Goal: Task Accomplishment & Management: Use online tool/utility

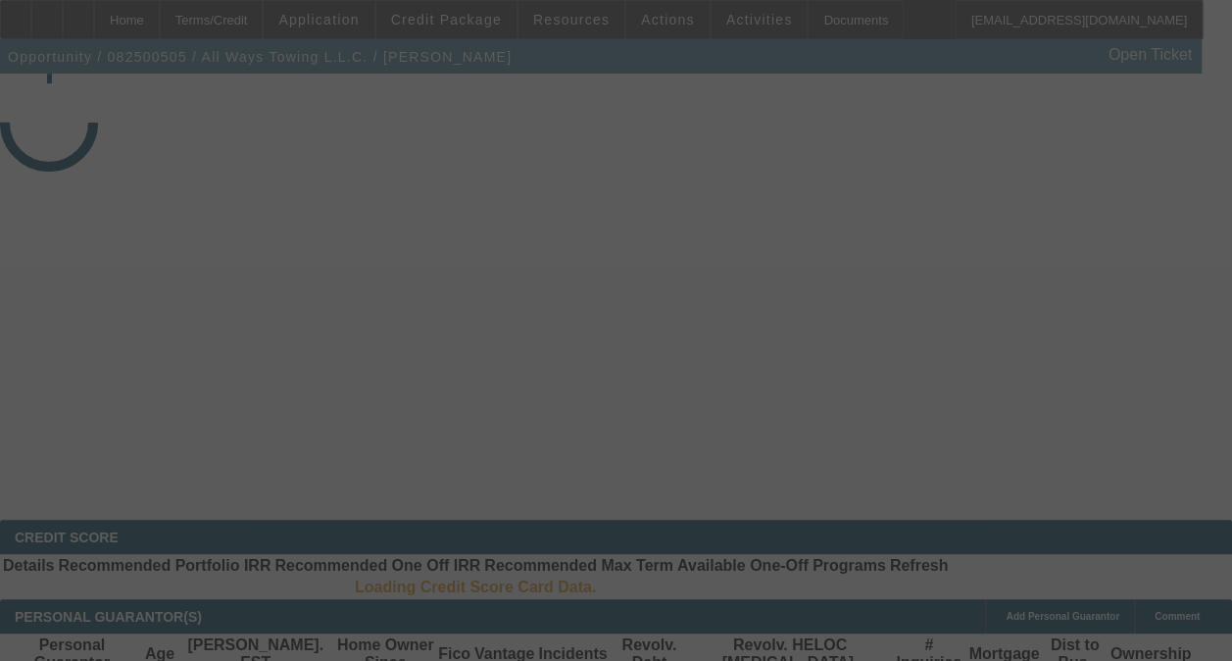
select select "3"
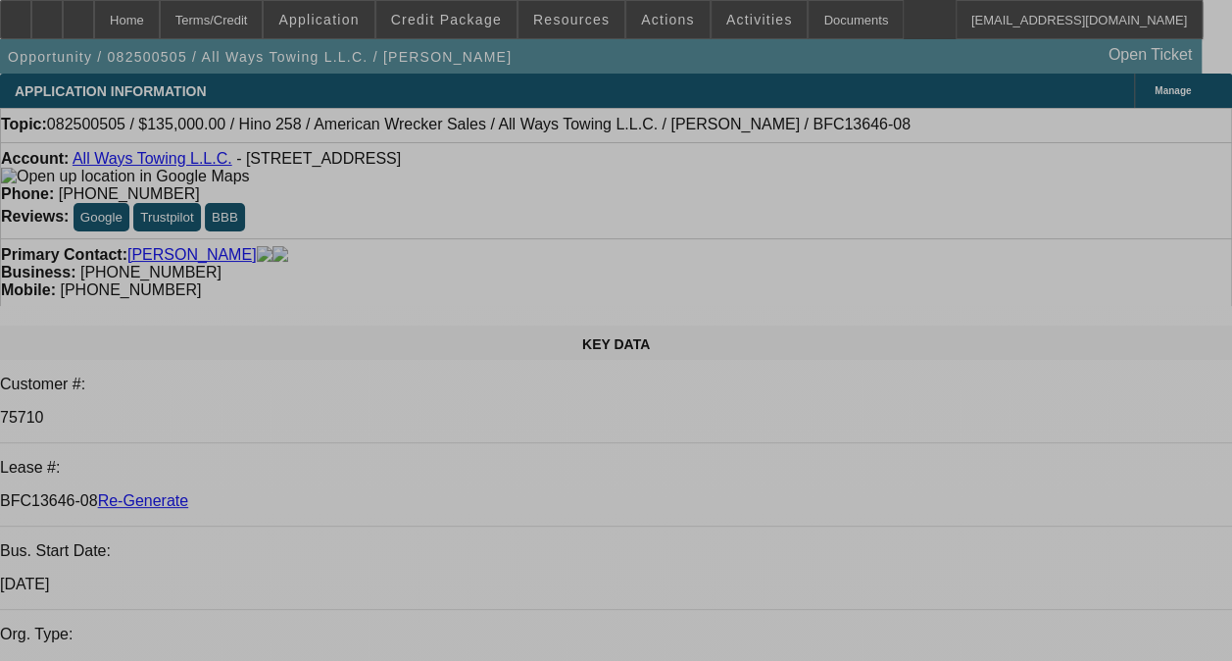
select select "0"
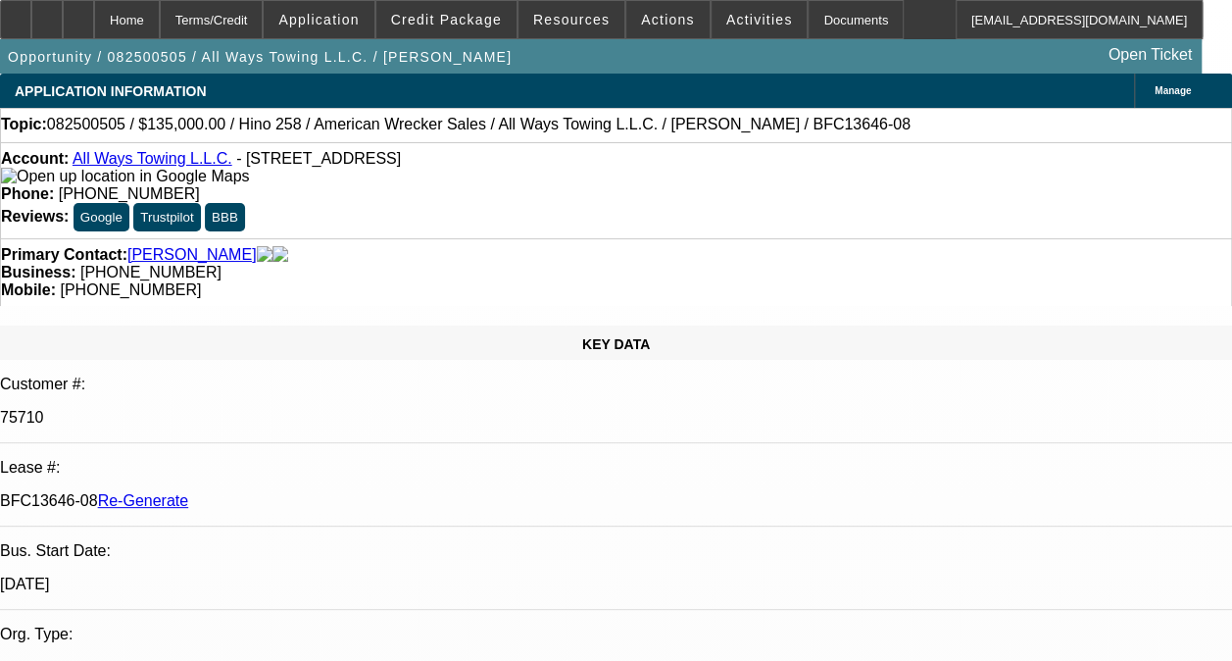
select select "2"
select select "0"
select select "6"
click at [808, 20] on div "Documents" at bounding box center [856, 19] width 96 height 39
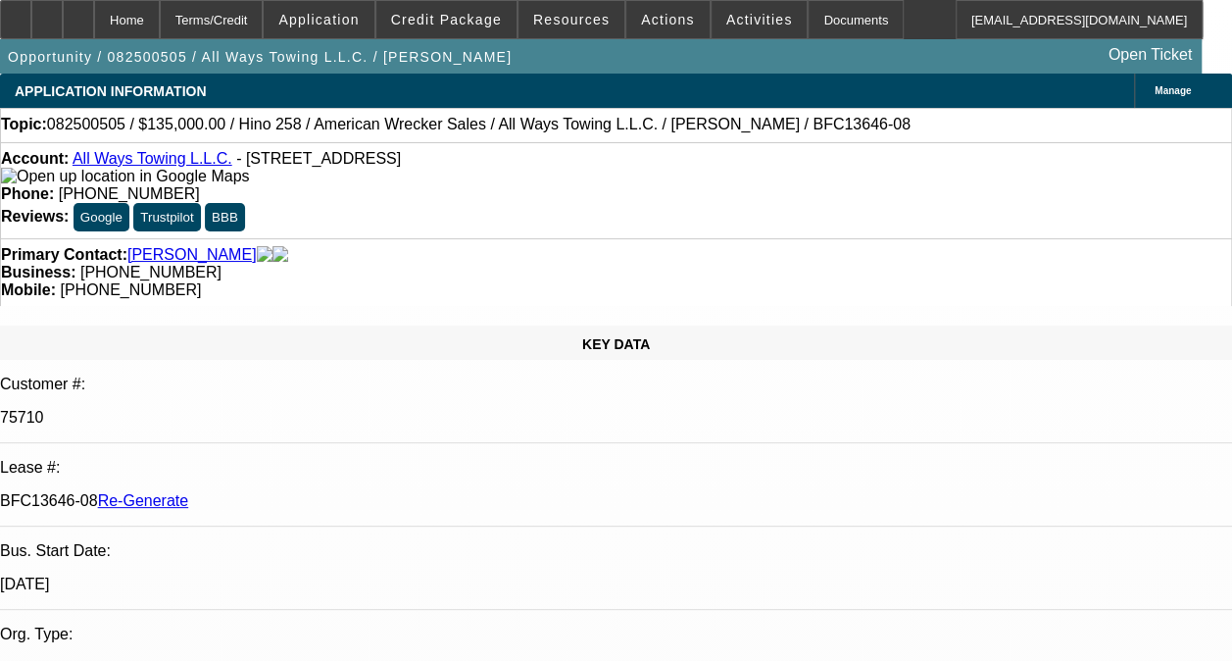
click at [478, 41] on div "Opportunity / 082500505 / All Ways Towing L.L.C. / [PERSON_NAME] Open Ticket" at bounding box center [601, 56] width 1202 height 34
click at [463, 29] on span at bounding box center [446, 19] width 140 height 47
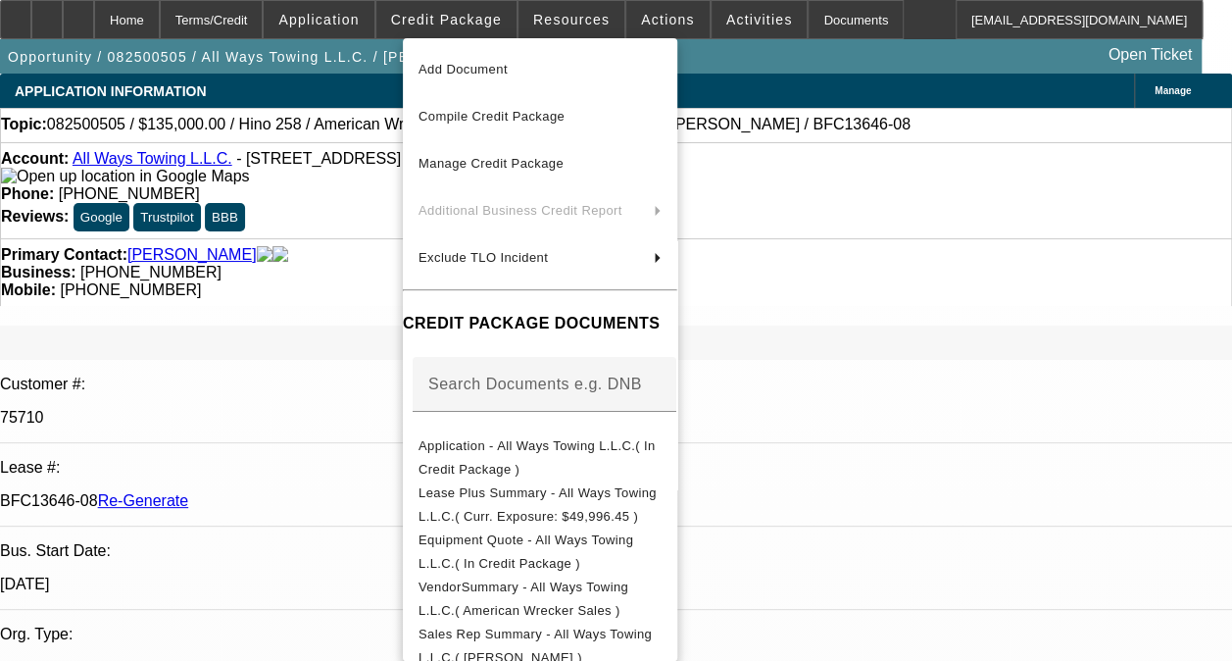
scroll to position [34, 0]
